Goal: Information Seeking & Learning: Learn about a topic

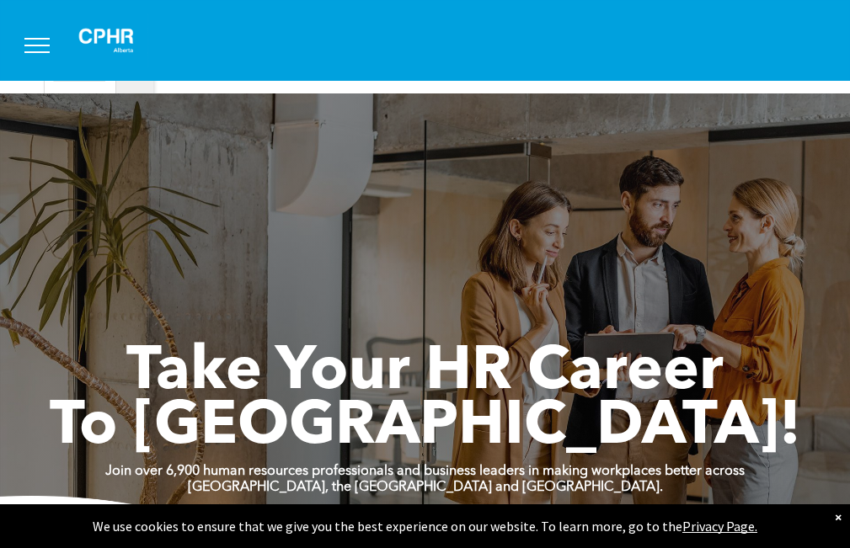
click at [41, 47] on button "menu" at bounding box center [37, 46] width 44 height 44
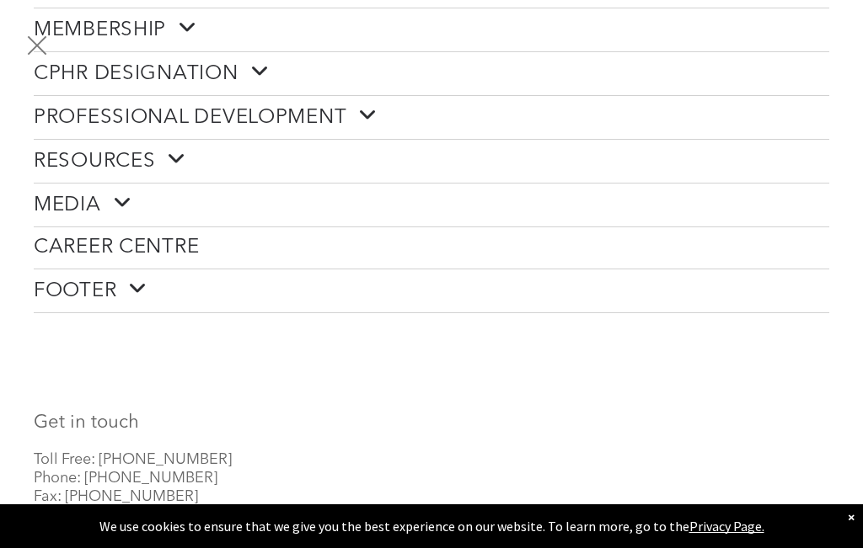
scroll to position [96, 0]
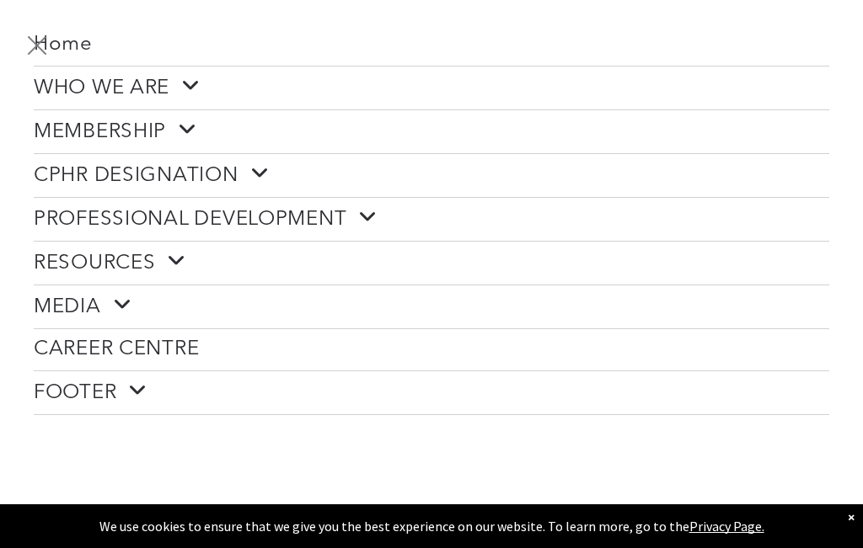
click at [183, 125] on span at bounding box center [181, 130] width 31 height 22
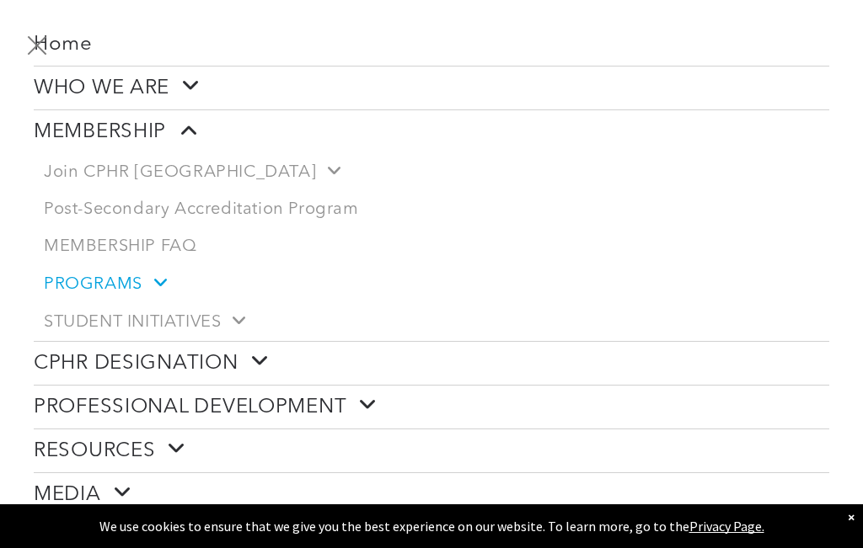
click at [154, 275] on span at bounding box center [154, 283] width 24 height 18
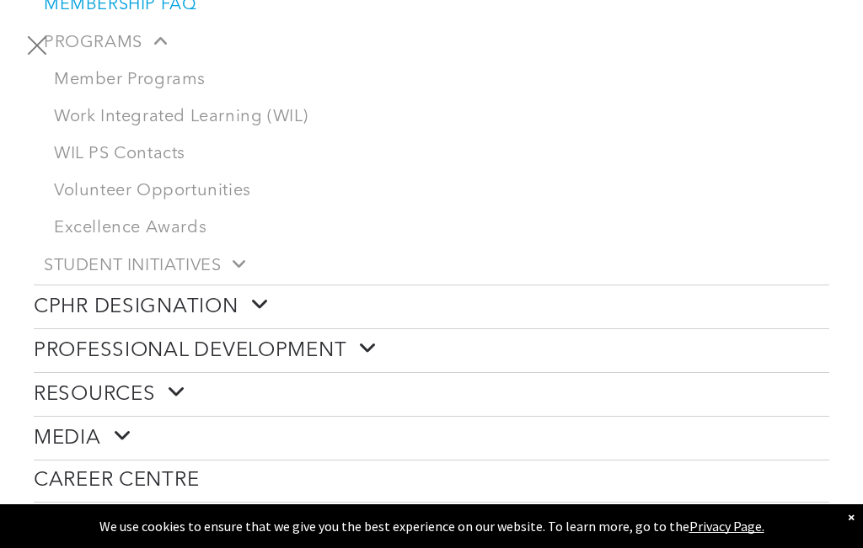
scroll to position [349, 0]
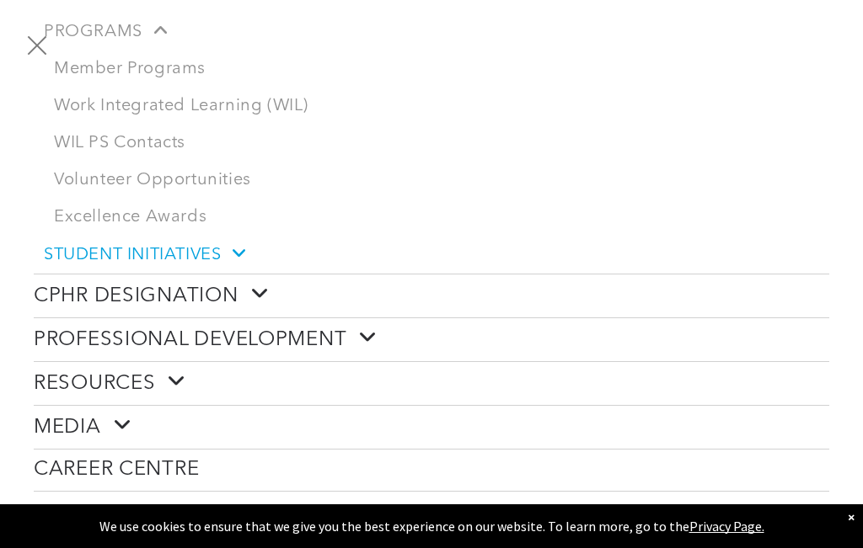
click at [254, 248] on link "STUDENT INITIATIVES" at bounding box center [431, 255] width 795 height 38
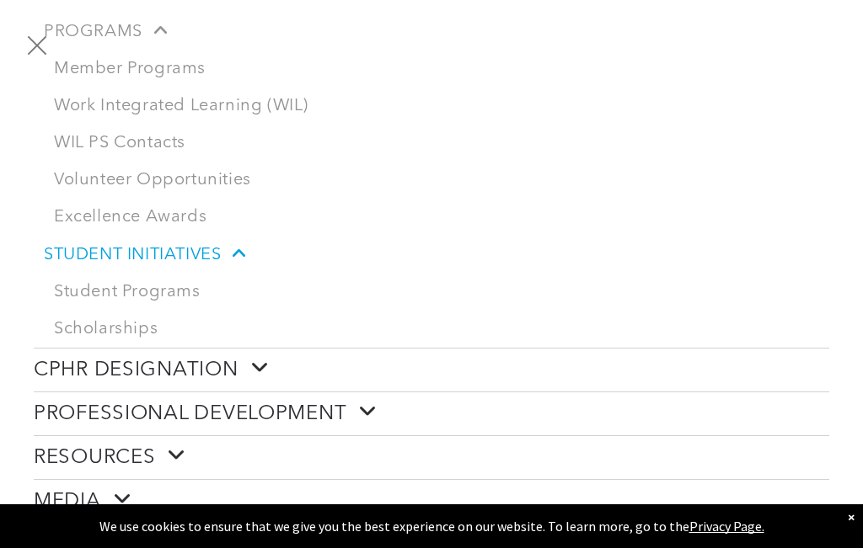
scroll to position [96, 0]
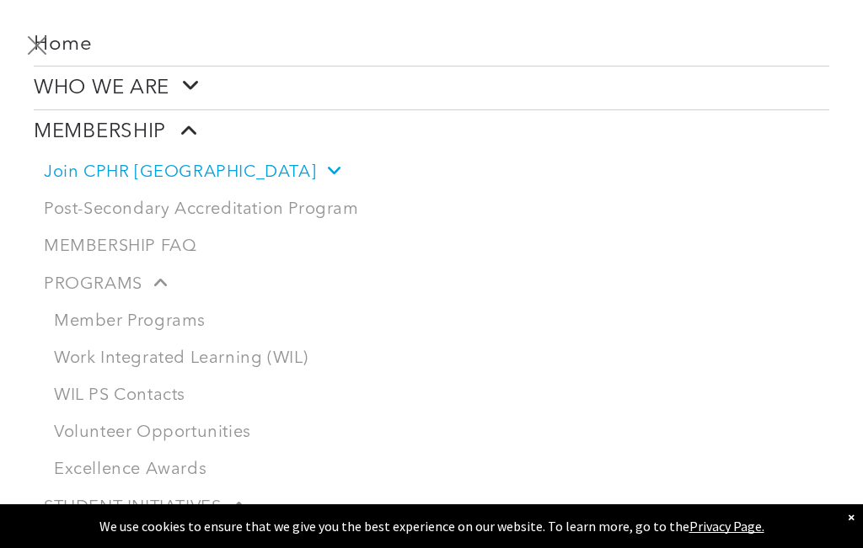
click at [316, 168] on span at bounding box center [328, 171] width 24 height 18
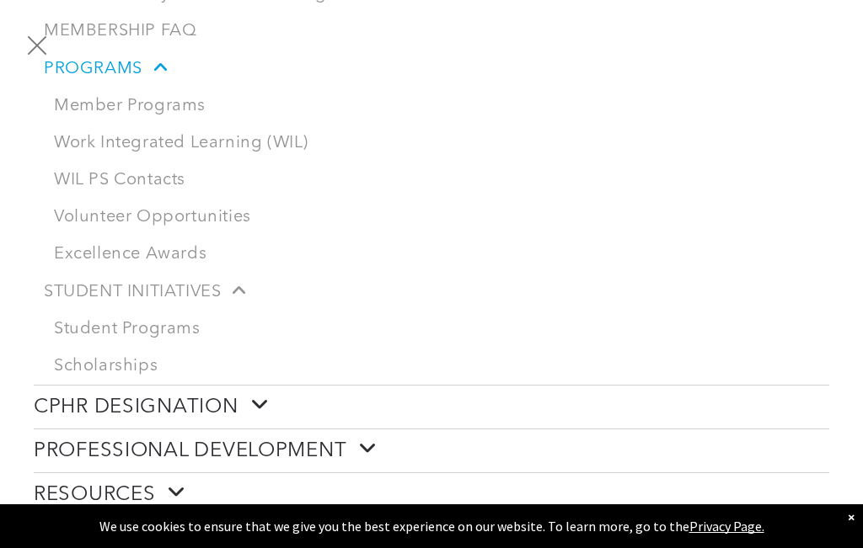
scroll to position [517, 0]
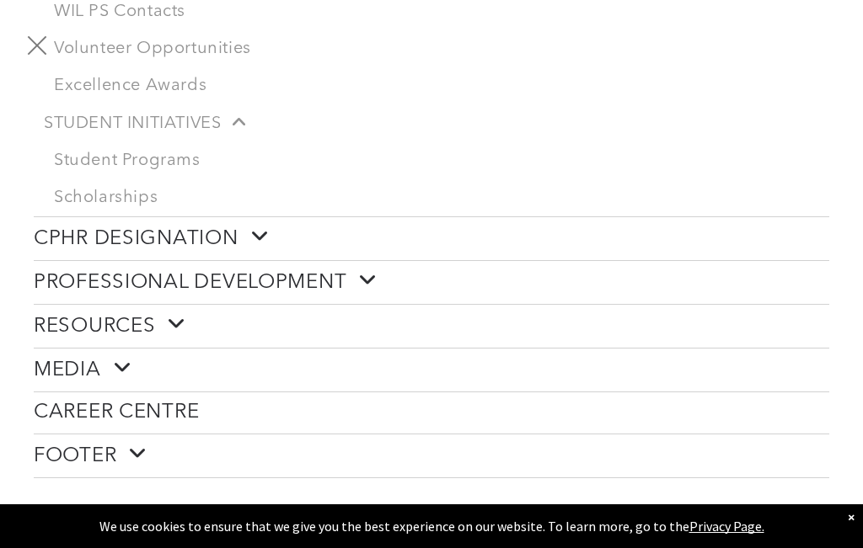
click at [264, 227] on span at bounding box center [253, 237] width 31 height 22
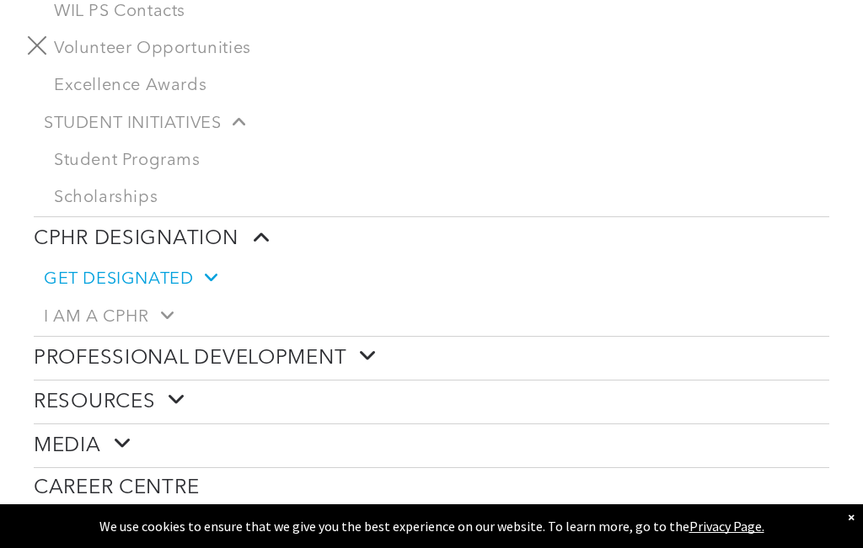
click at [211, 269] on span at bounding box center [205, 278] width 24 height 18
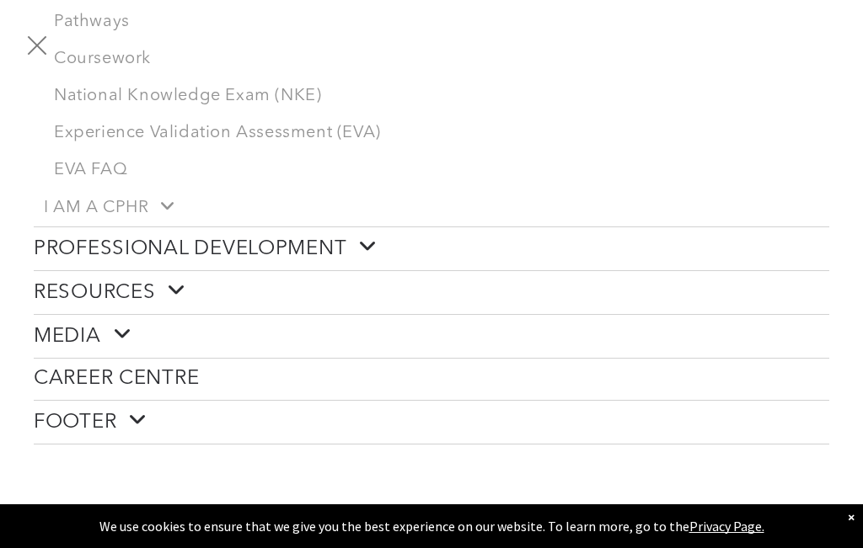
scroll to position [854, 0]
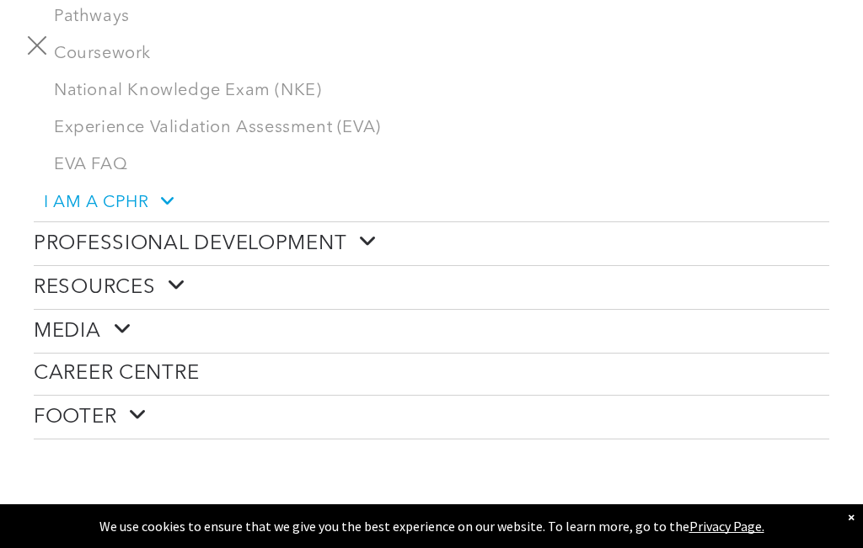
click at [161, 192] on span at bounding box center [161, 201] width 24 height 18
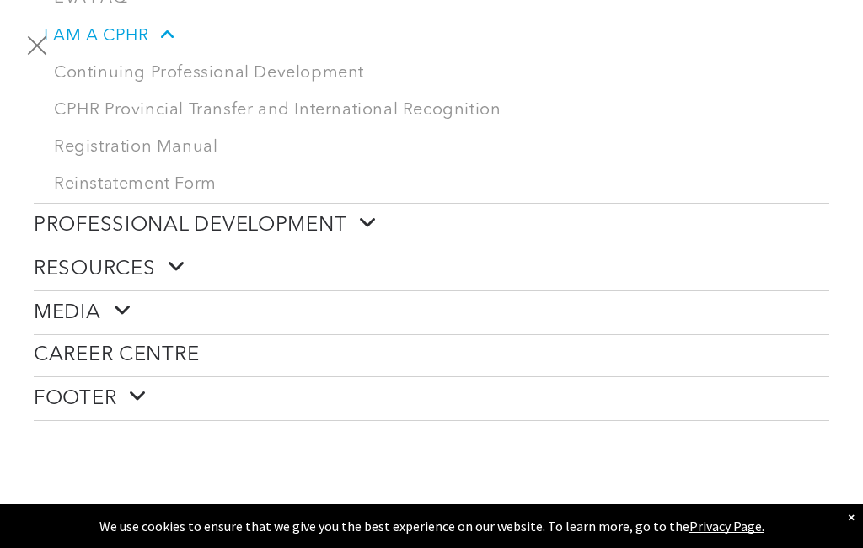
scroll to position [1023, 0]
click at [366, 202] on link "PROFESSIONAL DEVELOPMENT" at bounding box center [431, 223] width 795 height 43
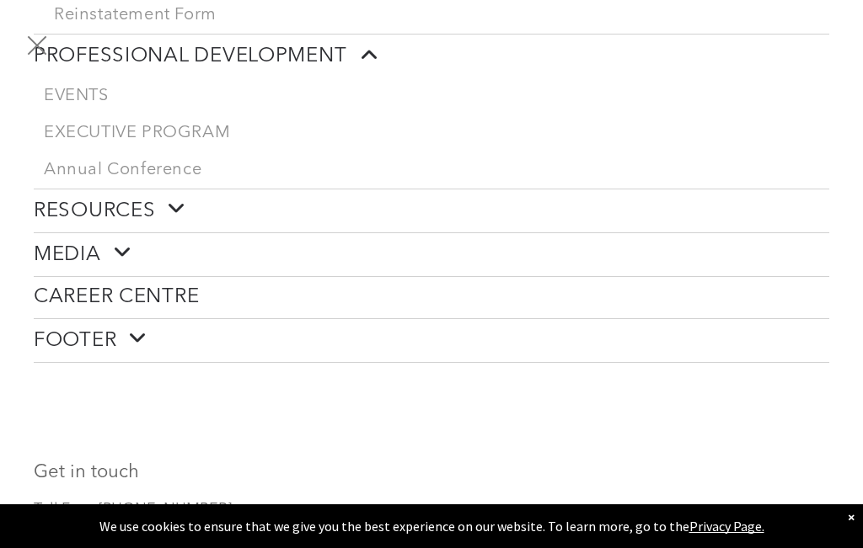
scroll to position [1191, 0]
click at [165, 197] on span at bounding box center [170, 208] width 31 height 22
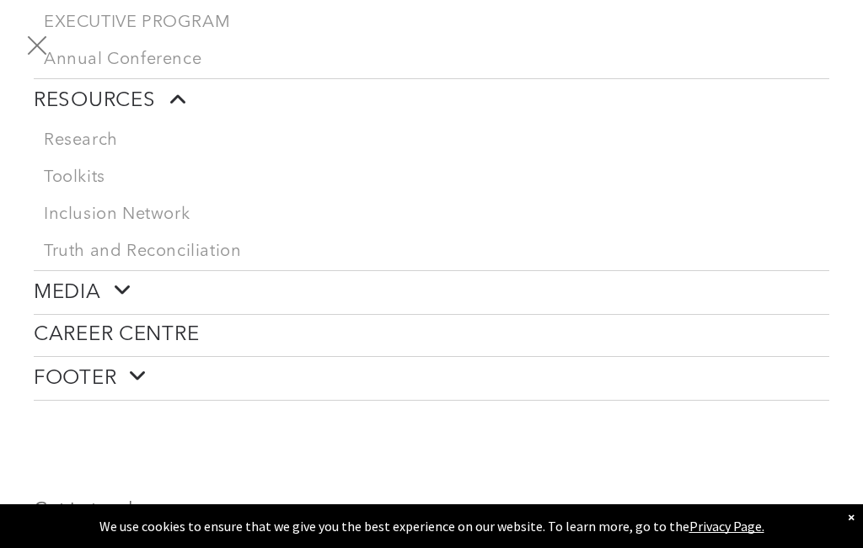
scroll to position [1444, 0]
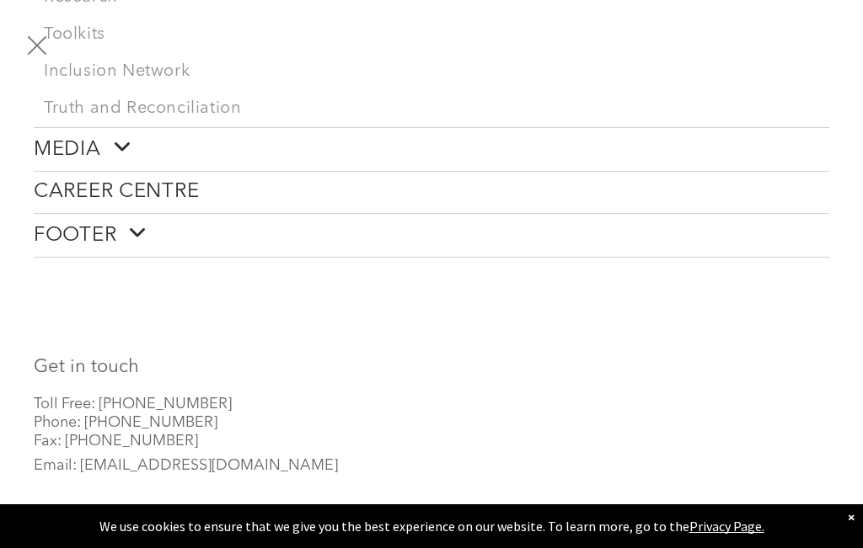
click at [125, 142] on span at bounding box center [116, 147] width 31 height 22
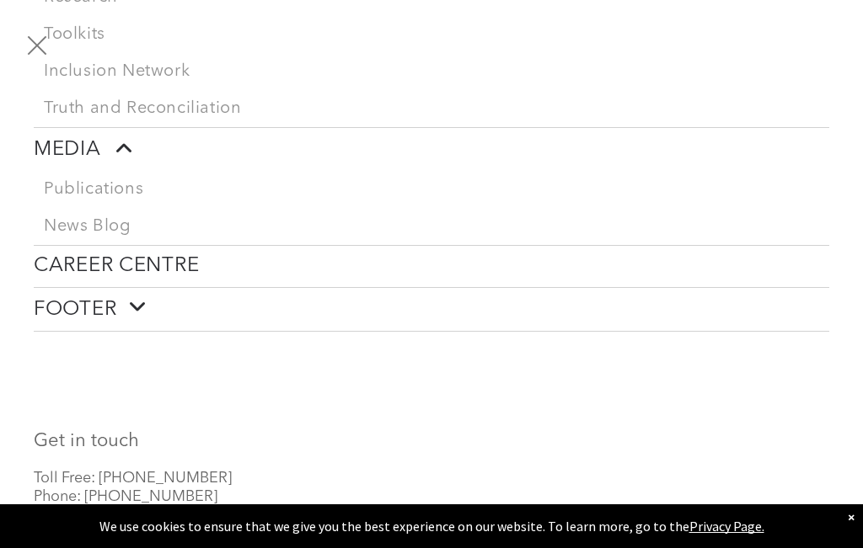
click at [134, 296] on span at bounding box center [131, 307] width 31 height 22
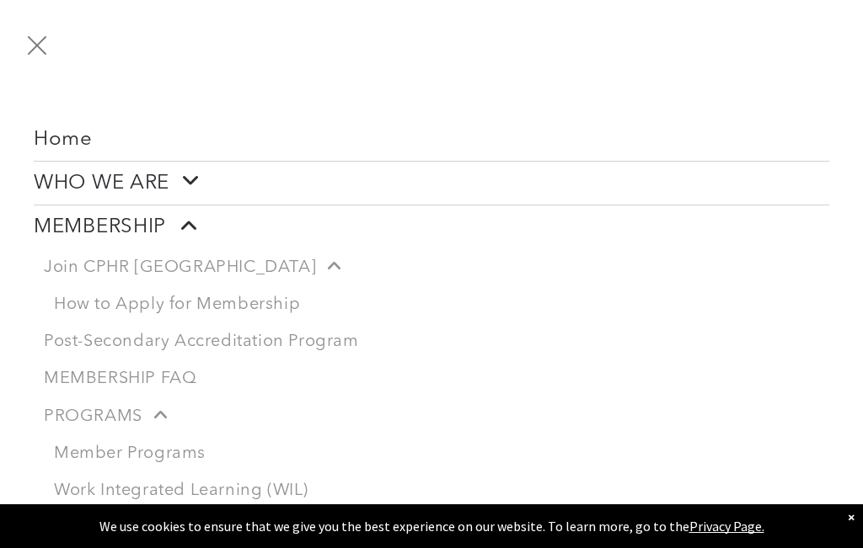
scroll to position [0, 0]
click at [190, 174] on span at bounding box center [184, 182] width 31 height 22
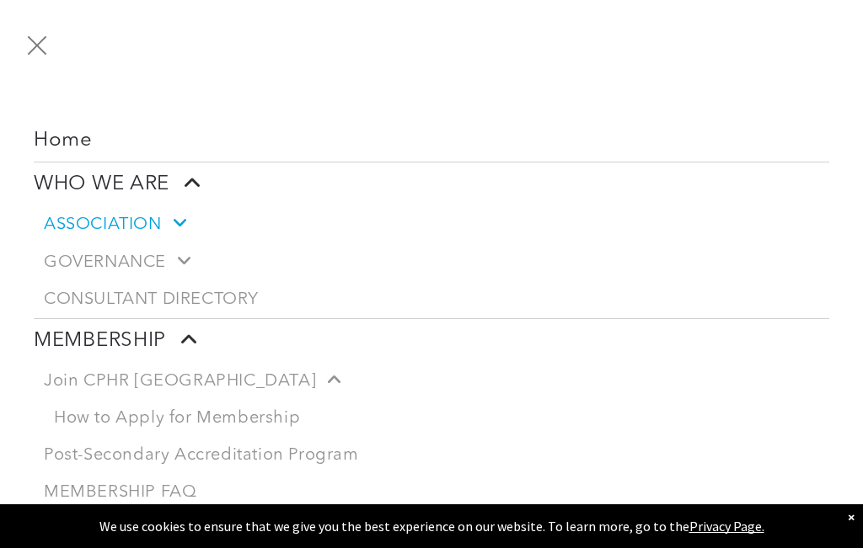
click at [179, 211] on link "ASSOCIATION" at bounding box center [431, 225] width 795 height 38
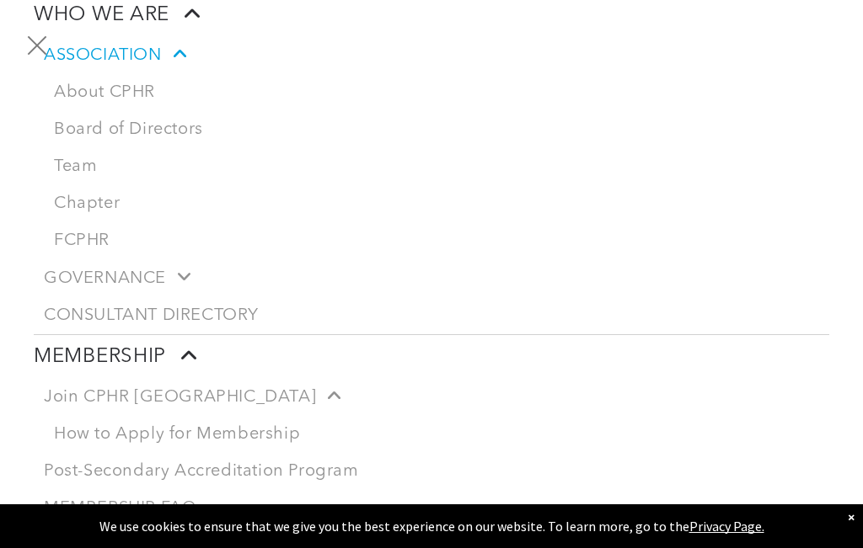
scroll to position [253, 0]
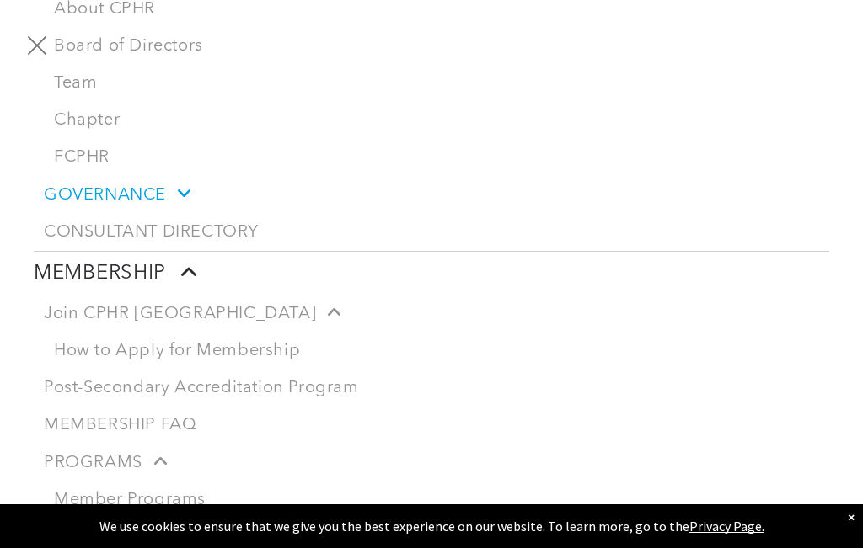
click at [182, 193] on span at bounding box center [178, 193] width 24 height 18
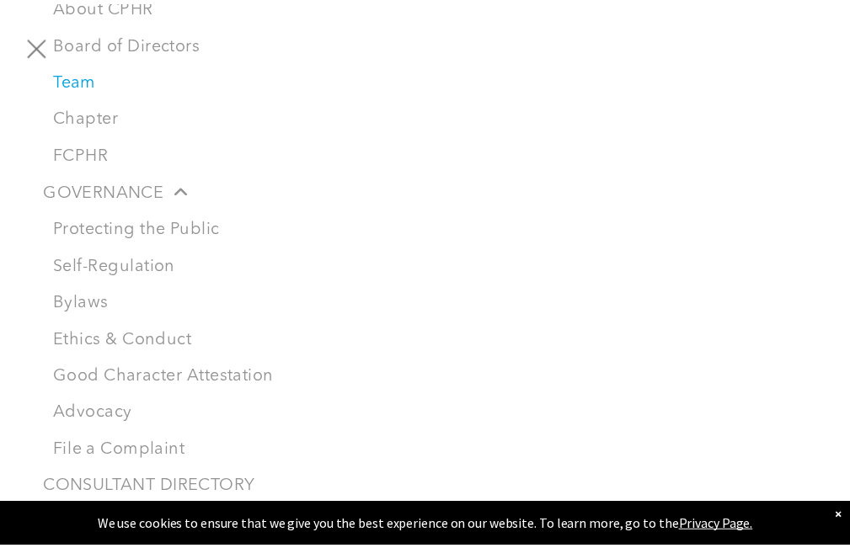
scroll to position [0, 0]
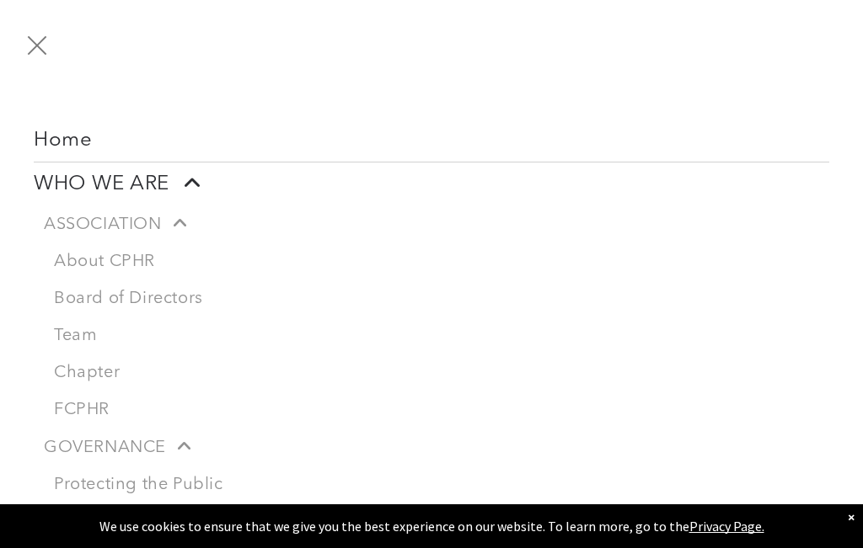
click at [35, 45] on span "menu" at bounding box center [37, 44] width 19 height 19
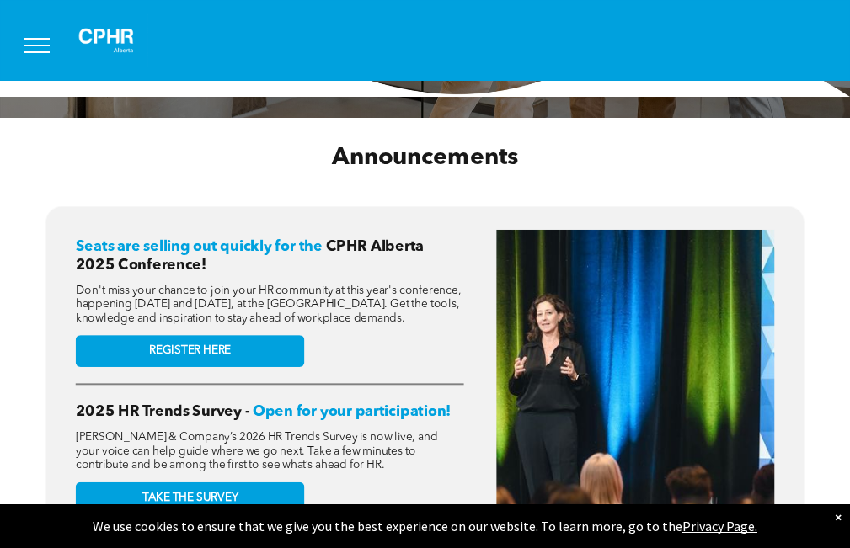
scroll to position [168, 0]
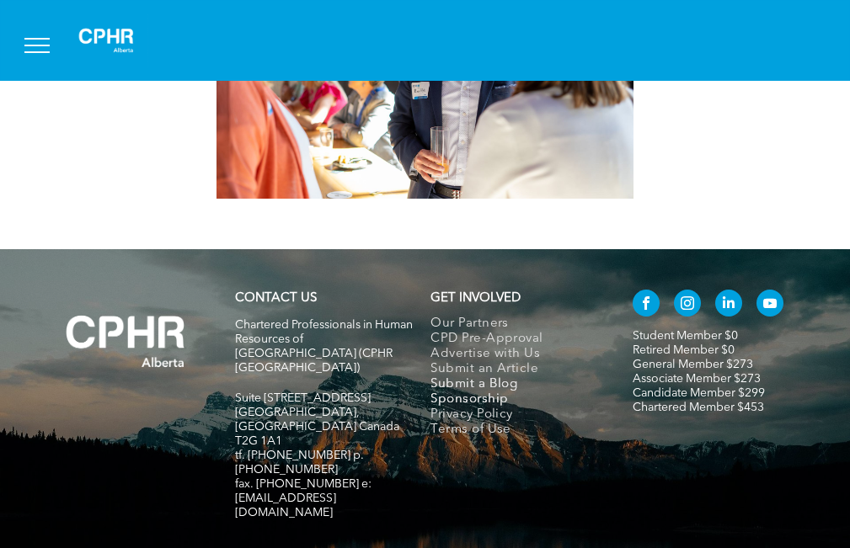
scroll to position [590, 0]
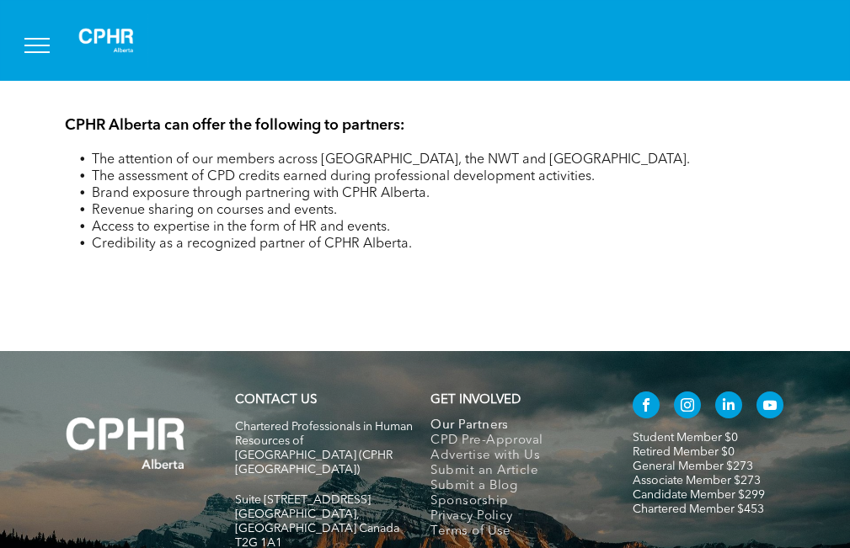
scroll to position [3523, 0]
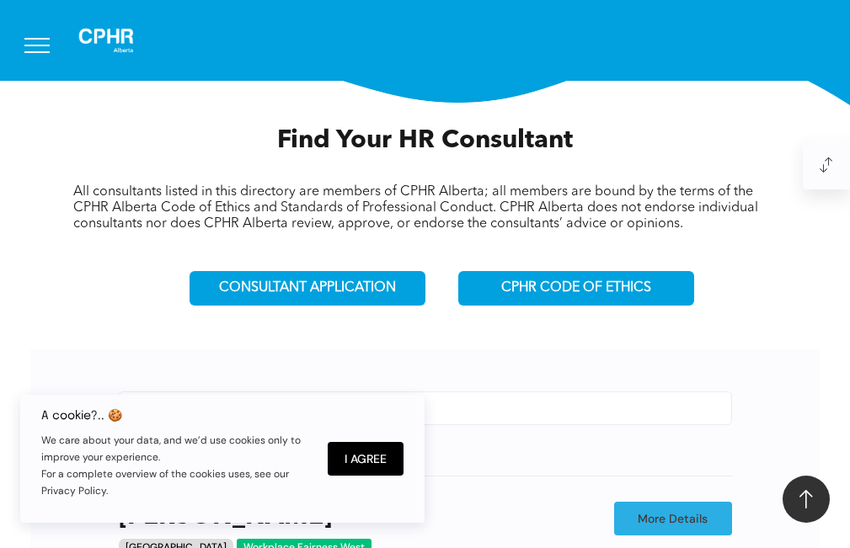
scroll to position [421, 0]
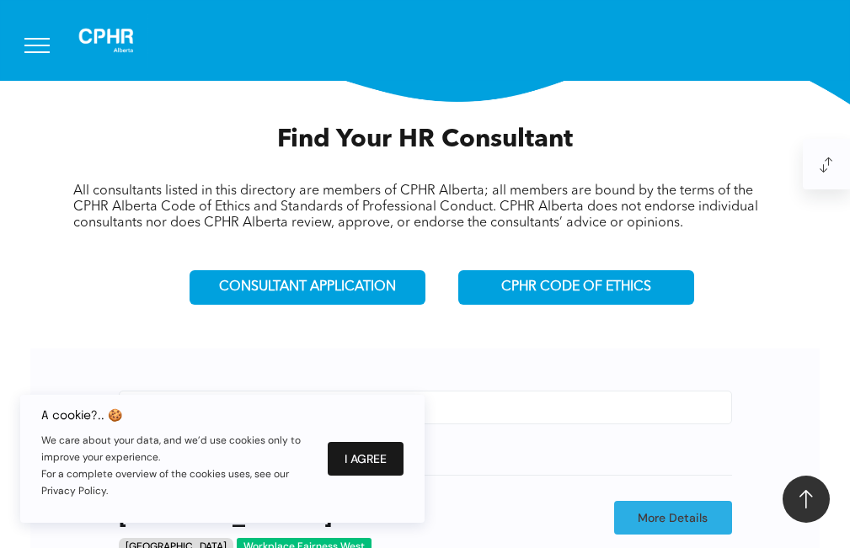
click at [377, 463] on button "I Agree" at bounding box center [366, 459] width 76 height 34
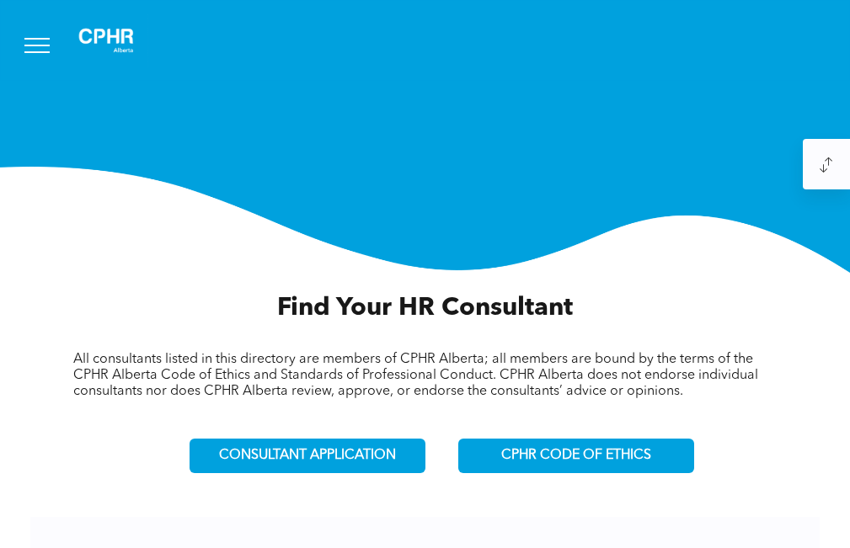
scroll to position [0, 0]
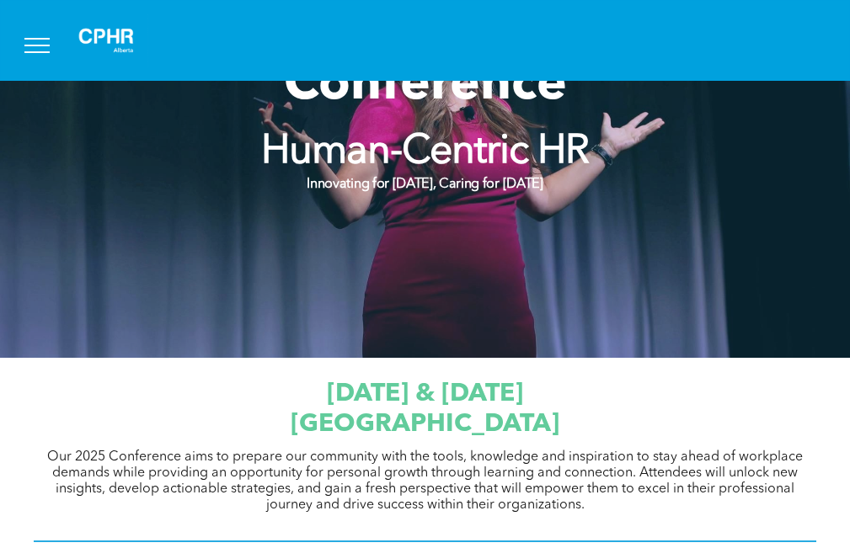
scroll to position [337, 0]
